Goal: Task Accomplishment & Management: Manage account settings

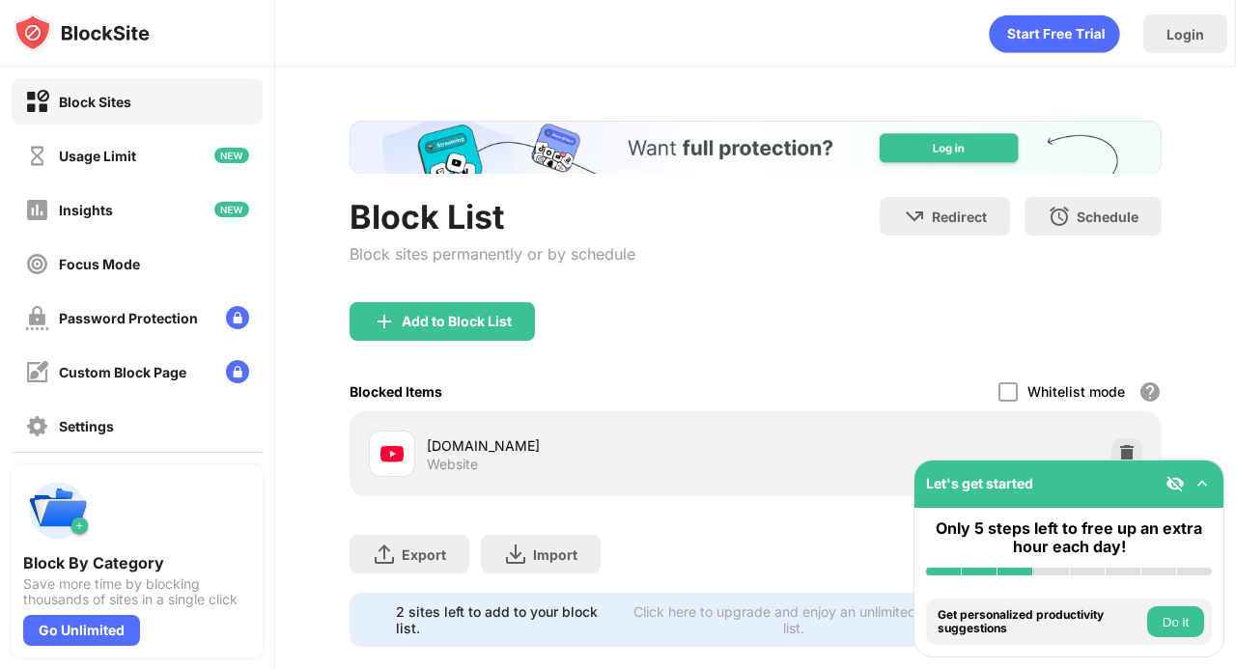
scroll to position [44, 0]
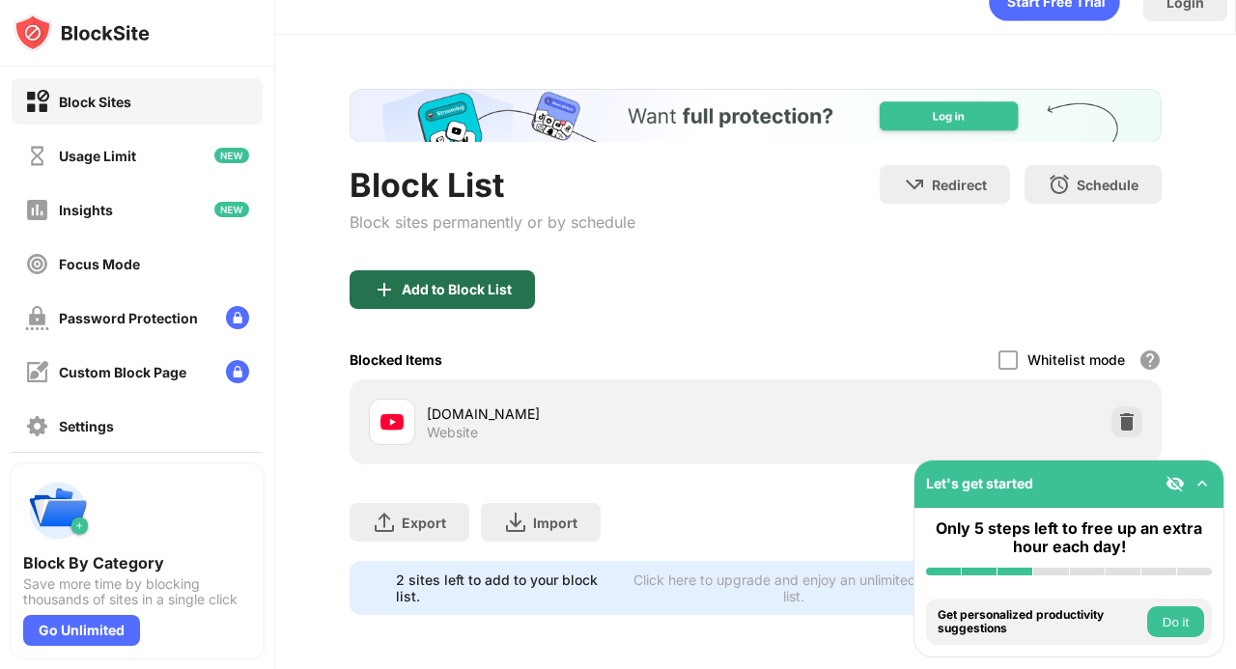
click at [504, 286] on div "Add to Block List" at bounding box center [442, 289] width 185 height 39
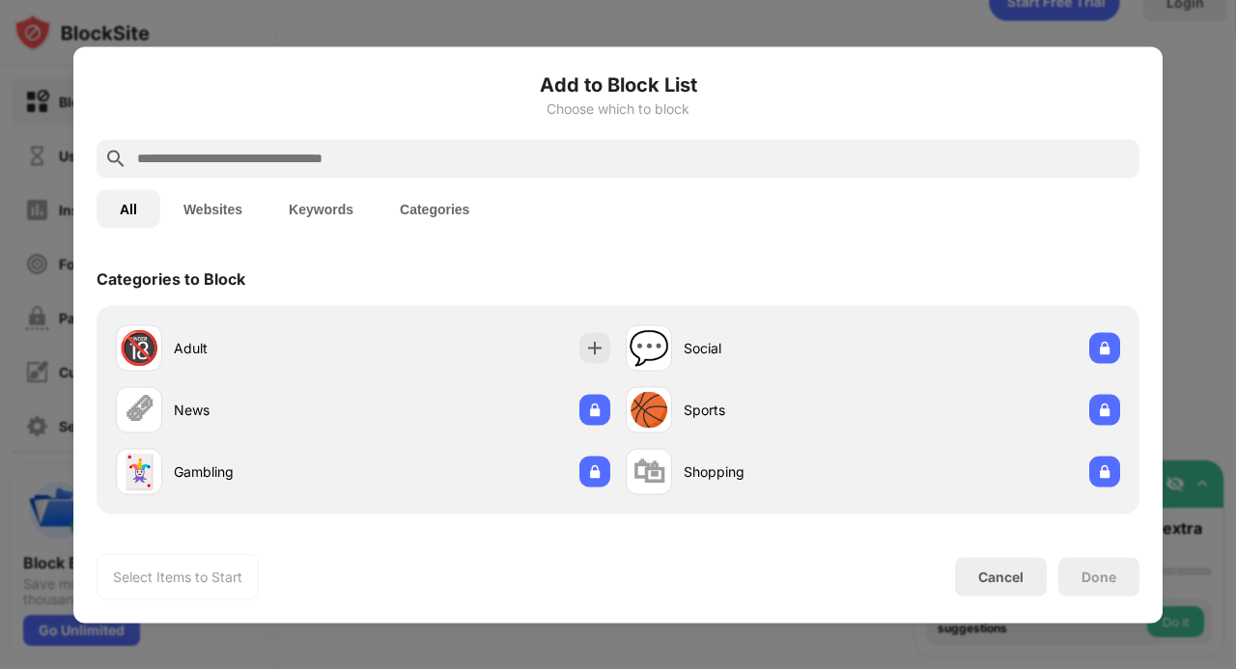
click at [274, 165] on input "text" at bounding box center [633, 158] width 996 height 23
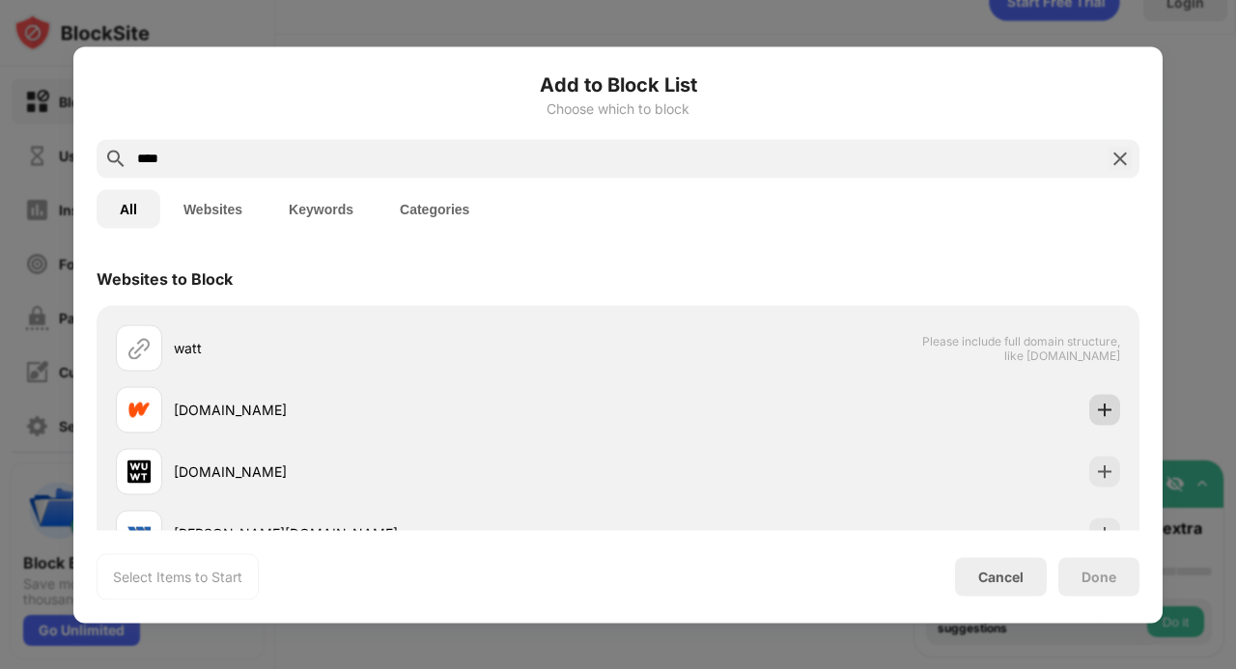
click at [1095, 409] on img at bounding box center [1104, 409] width 19 height 19
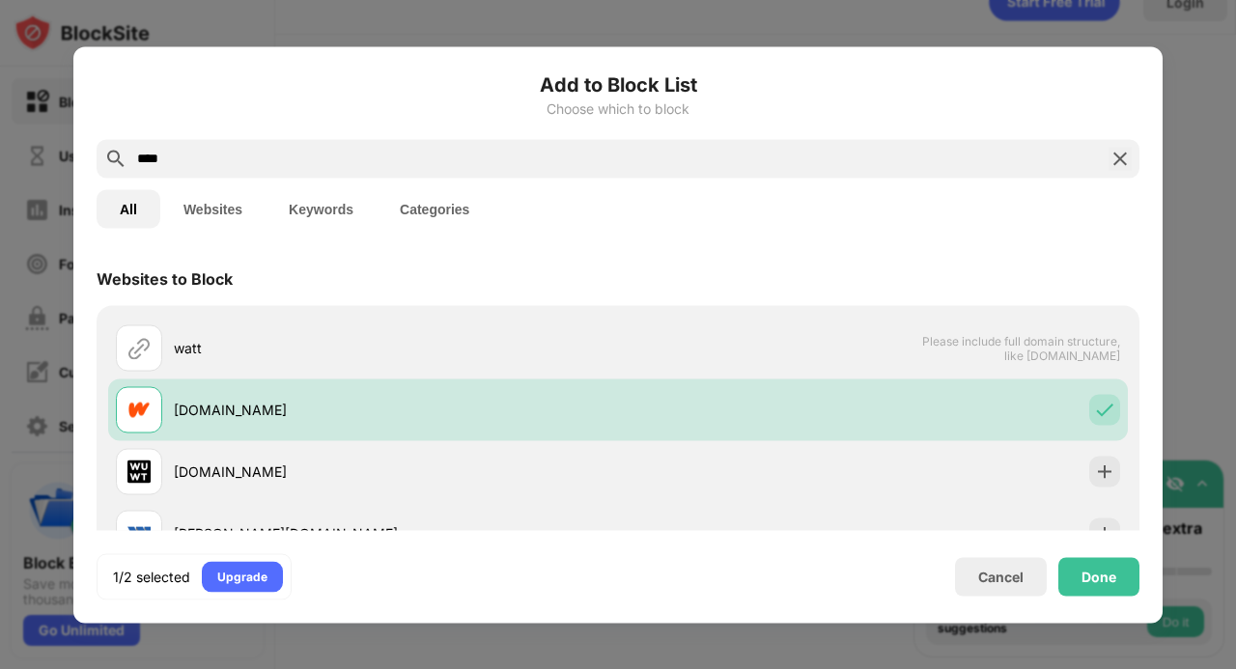
click at [512, 148] on input "****" at bounding box center [618, 158] width 966 height 23
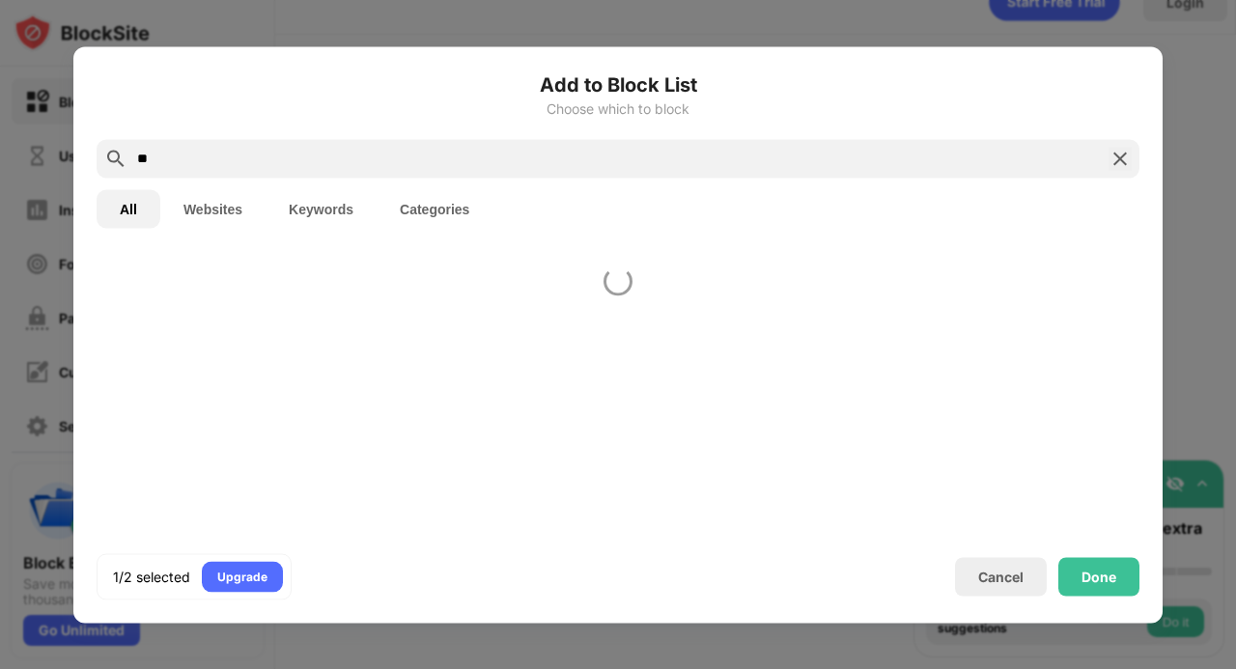
type input "*"
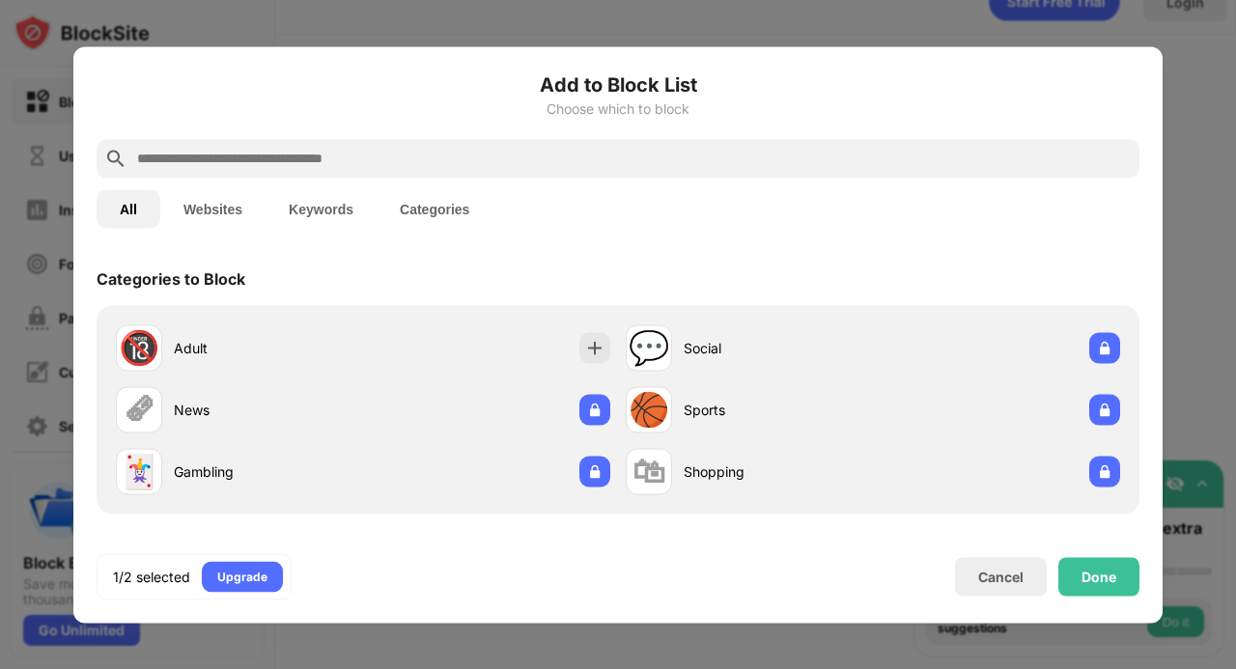
click at [585, 331] on div "🔞 Adult" at bounding box center [363, 348] width 510 height 62
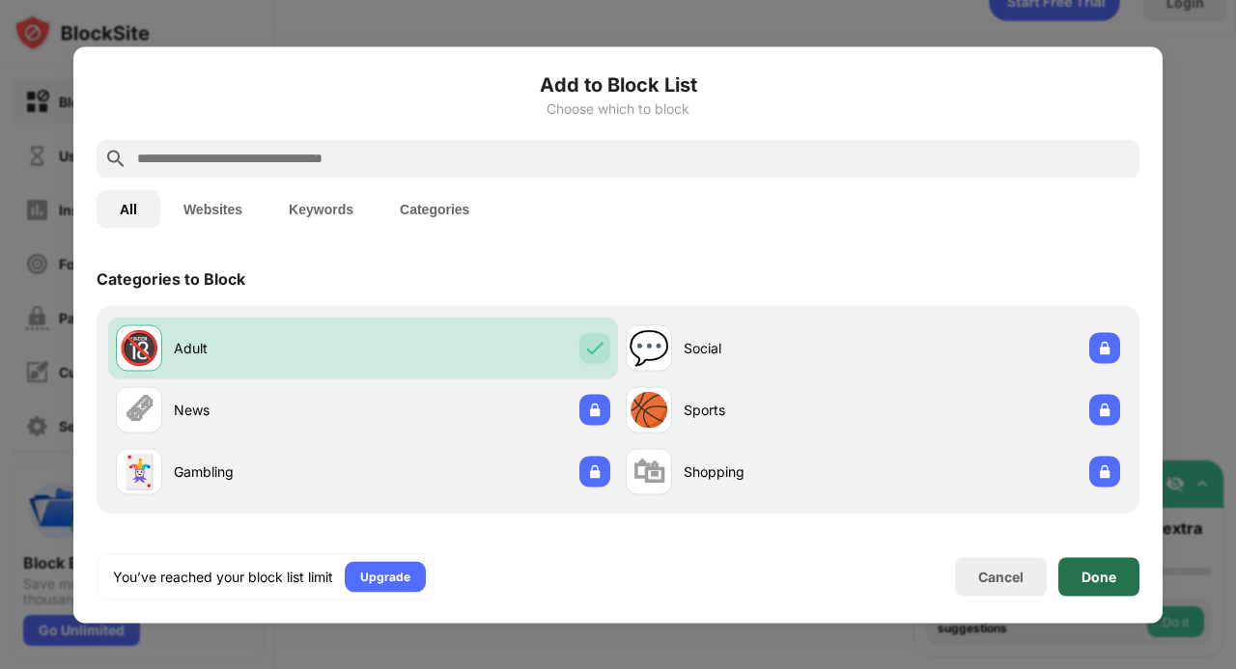
click at [1078, 576] on div "Done" at bounding box center [1098, 576] width 81 height 39
